Goal: Find specific page/section: Find specific page/section

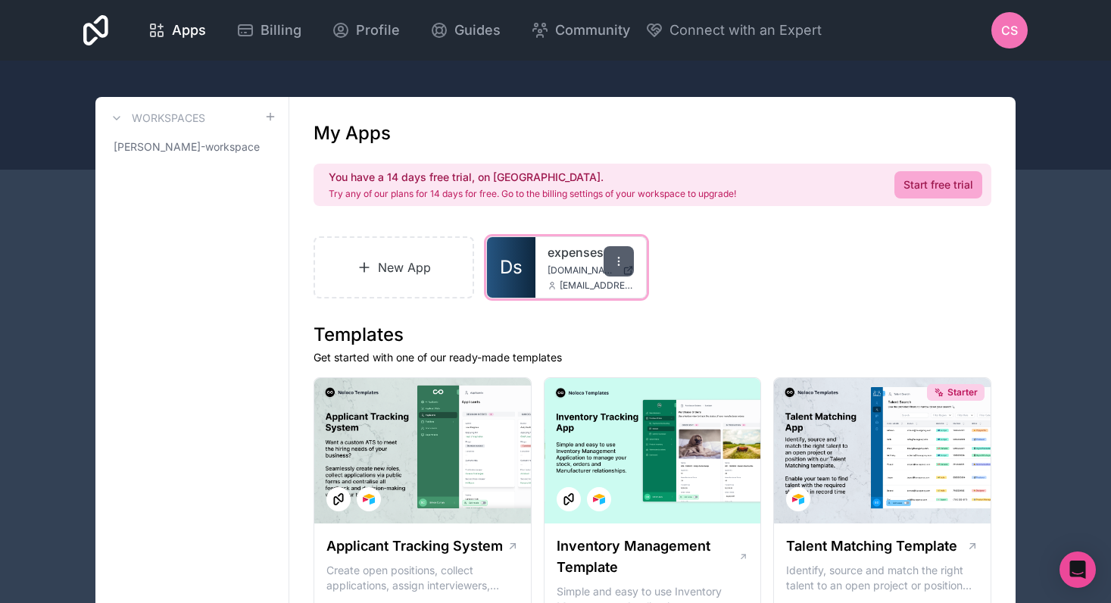
click at [614, 261] on icon at bounding box center [619, 261] width 12 height 12
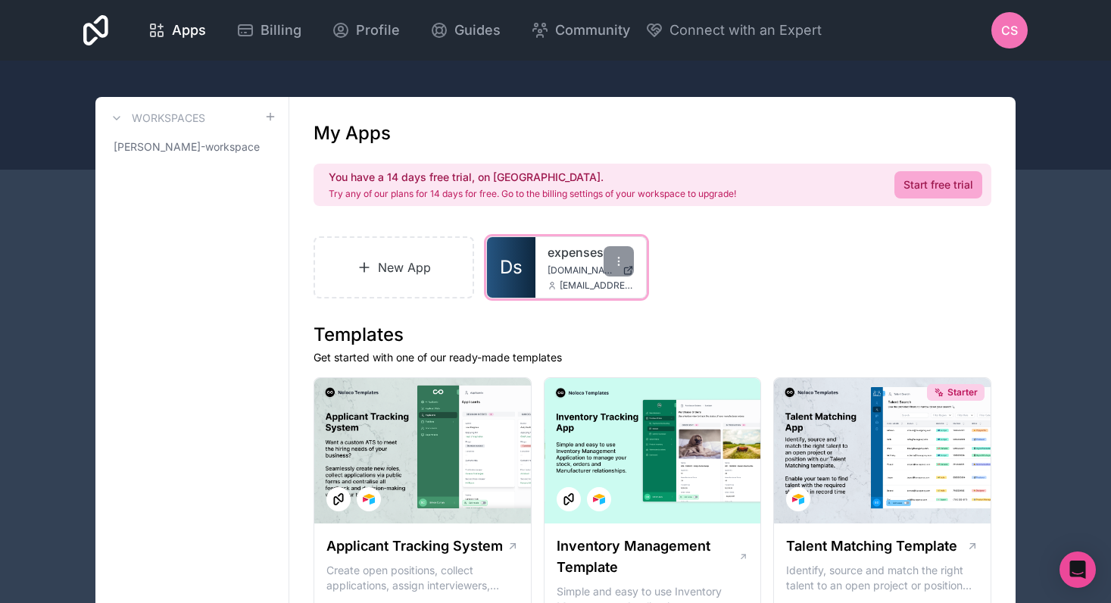
click at [573, 258] on link "expenses" at bounding box center [591, 252] width 86 height 18
click at [498, 261] on link "Ds" at bounding box center [511, 267] width 48 height 61
